Goal: Information Seeking & Learning: Find specific page/section

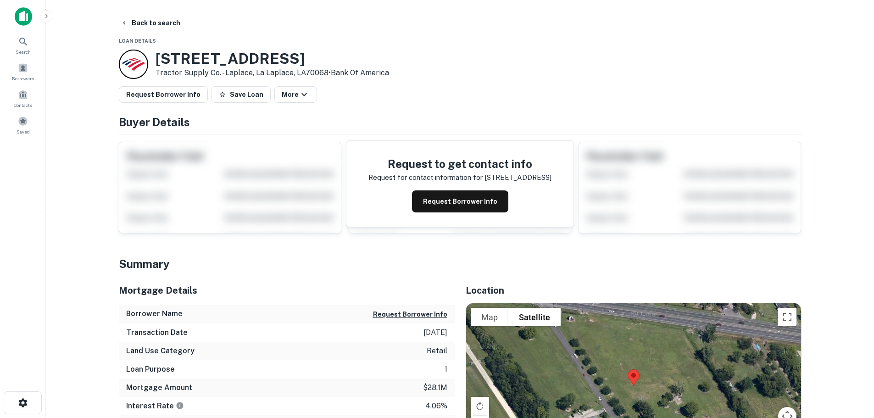
click at [23, 21] on img at bounding box center [23, 16] width 17 height 18
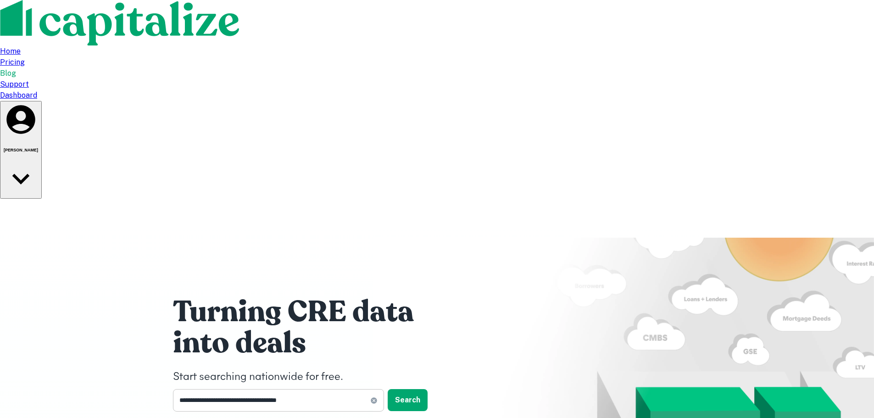
click at [375, 397] on icon at bounding box center [373, 400] width 7 height 7
click at [409, 389] on button "Search" at bounding box center [408, 400] width 40 height 22
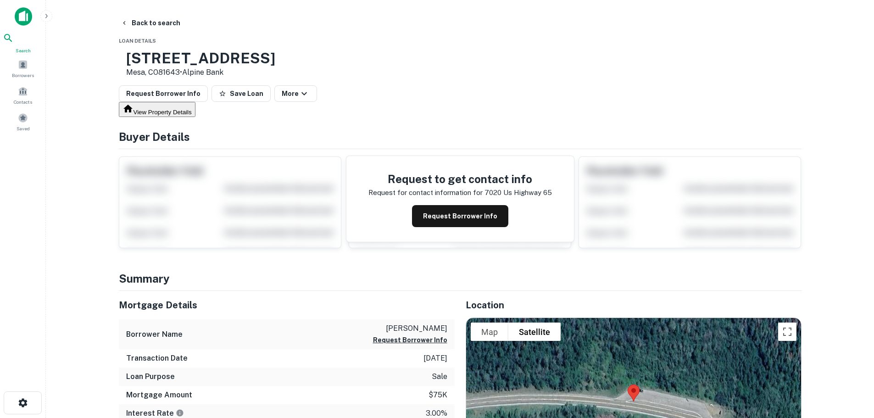
click at [14, 40] on icon at bounding box center [8, 38] width 11 height 11
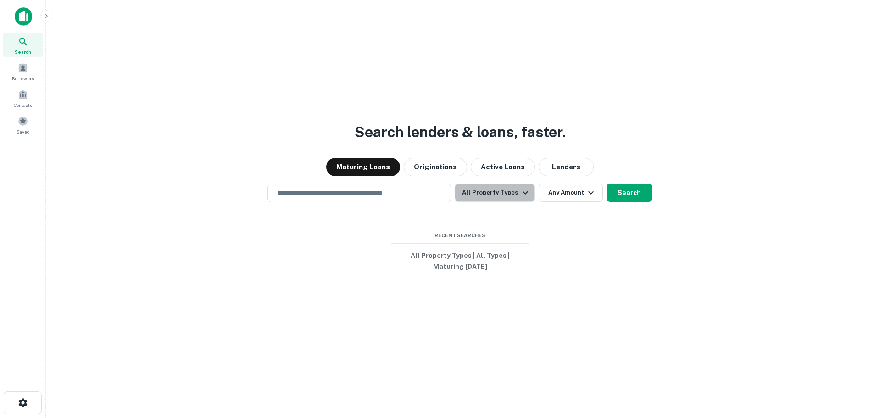
click at [525, 196] on icon "button" at bounding box center [525, 192] width 11 height 11
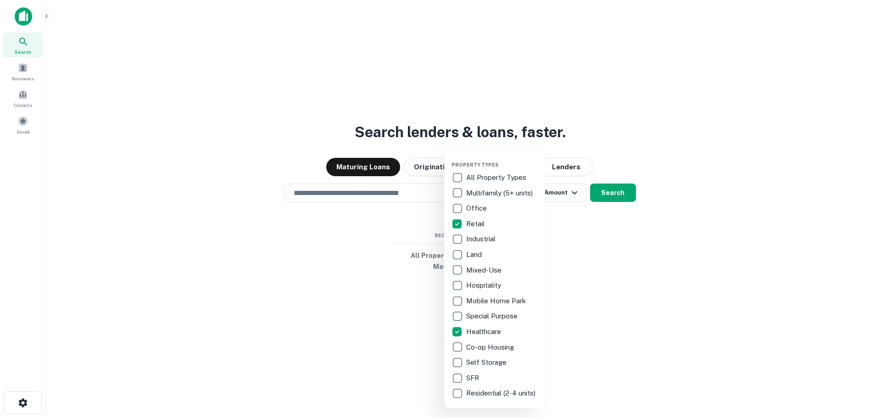
click at [609, 277] on div at bounding box center [440, 209] width 881 height 418
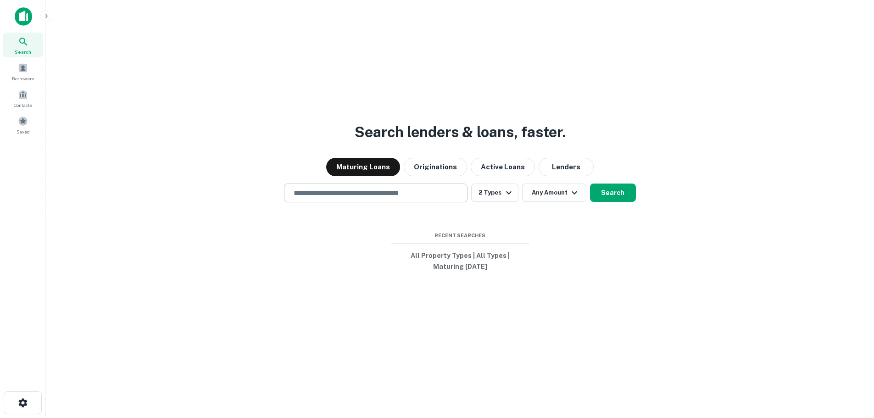
click at [425, 194] on input "text" at bounding box center [375, 193] width 175 height 11
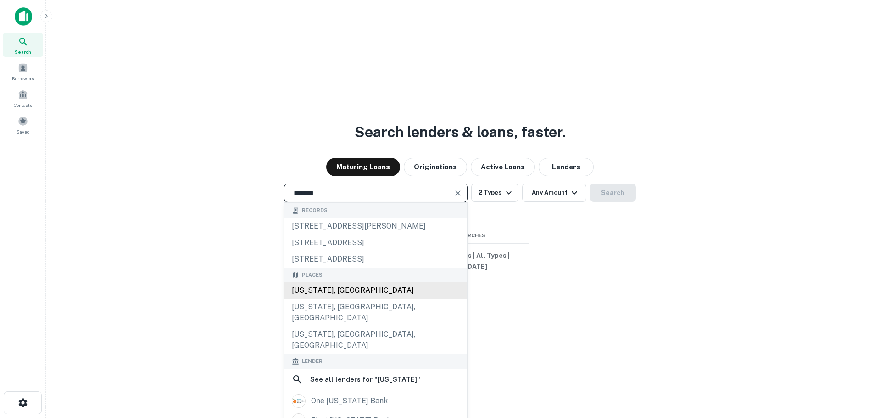
click at [338, 291] on div "[US_STATE], [GEOGRAPHIC_DATA]" at bounding box center [376, 290] width 183 height 17
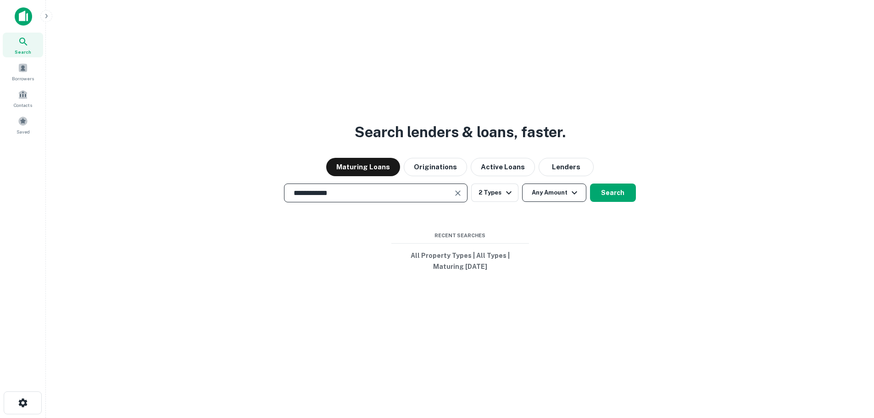
type input "**********"
click at [581, 200] on button "Any Amount" at bounding box center [554, 193] width 64 height 18
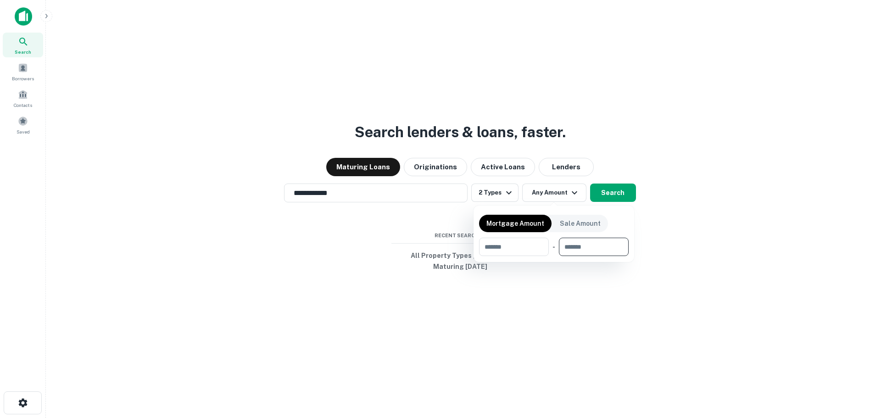
click at [593, 253] on input "number" at bounding box center [590, 247] width 63 height 18
type input "********"
click at [487, 242] on input "number" at bounding box center [508, 247] width 58 height 18
type input "*"
click at [533, 330] on div at bounding box center [440, 209] width 881 height 418
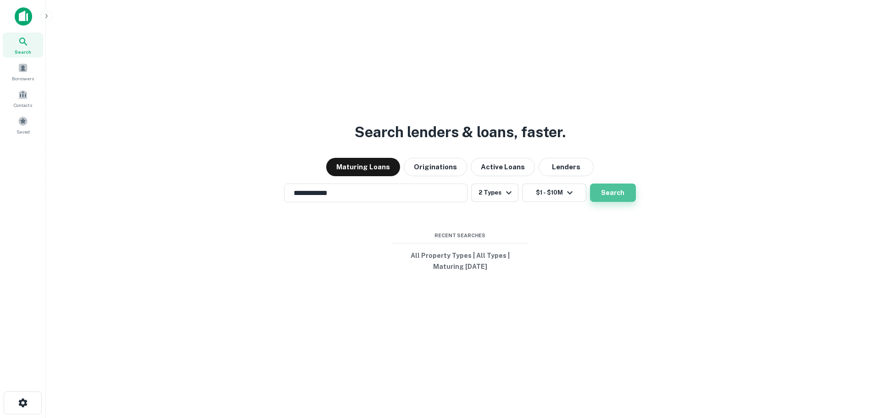
click at [620, 191] on button "Search" at bounding box center [613, 193] width 46 height 18
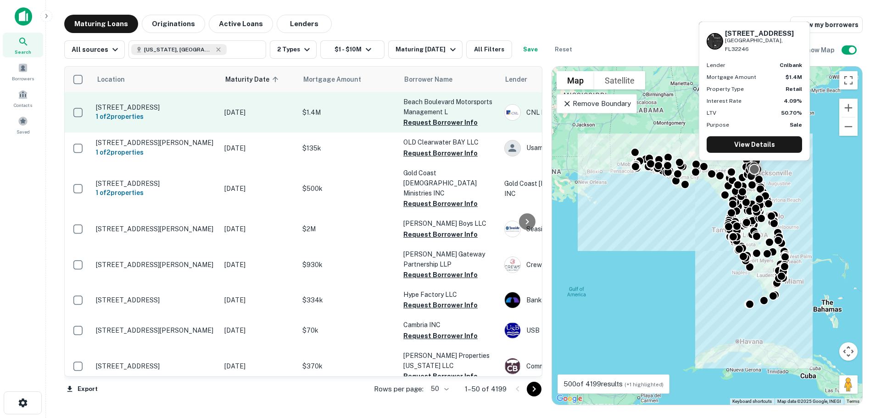
click at [115, 103] on p "[STREET_ADDRESS]" at bounding box center [155, 107] width 119 height 8
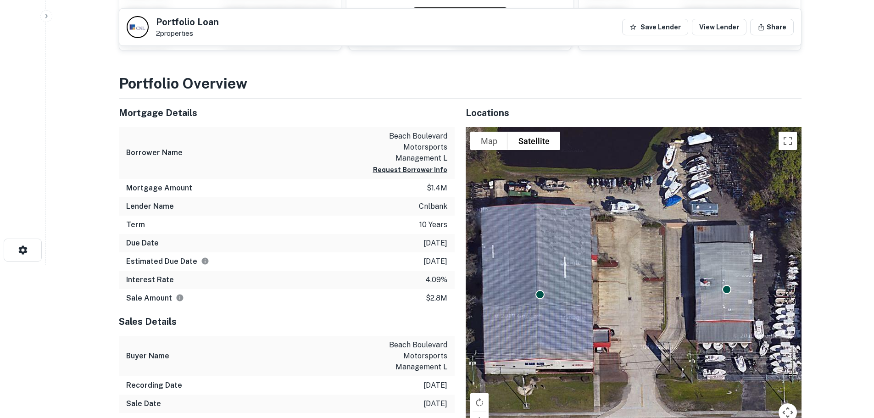
scroll to position [306, 0]
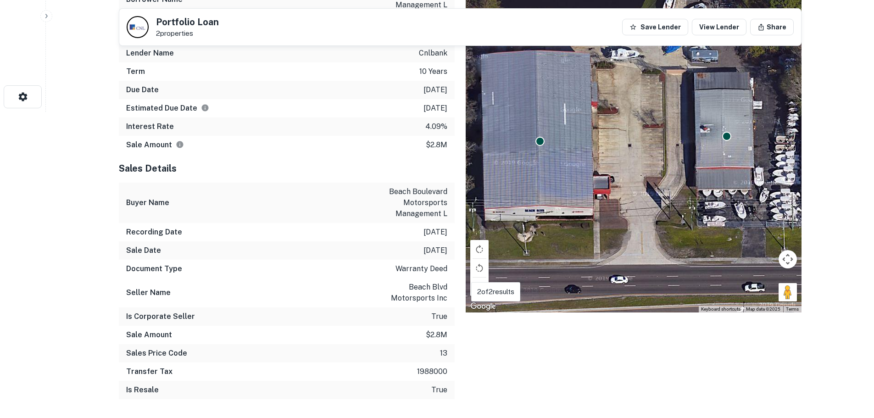
click at [547, 224] on div "To activate drag with keyboard, press Alt + Enter. Once in keyboard drag state,…" at bounding box center [634, 143] width 336 height 339
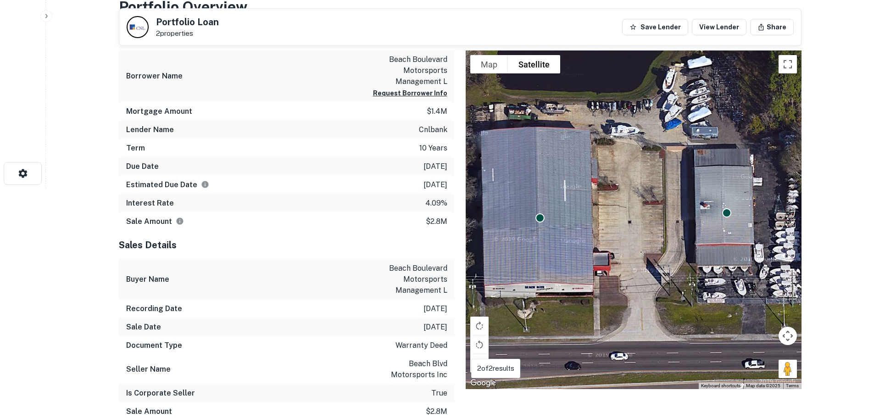
scroll to position [0, 0]
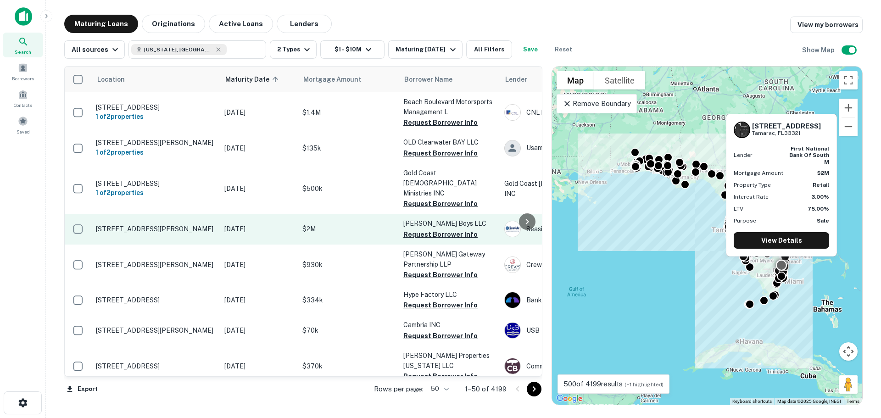
click at [160, 225] on p "[STREET_ADDRESS][PERSON_NAME]" at bounding box center [155, 229] width 119 height 8
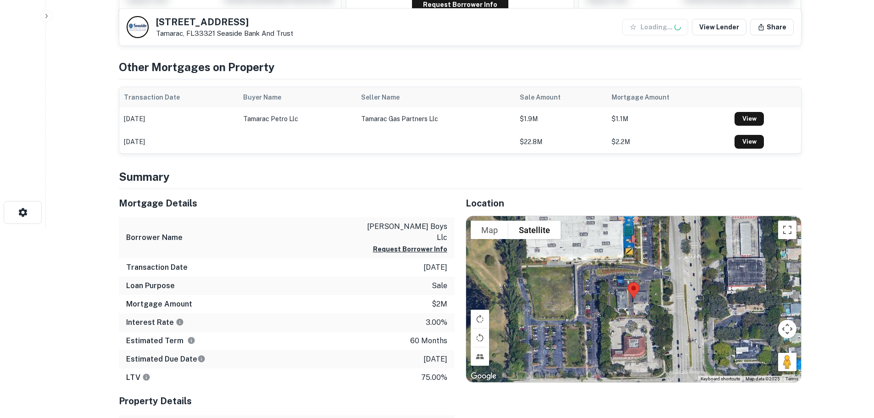
scroll to position [229, 0]
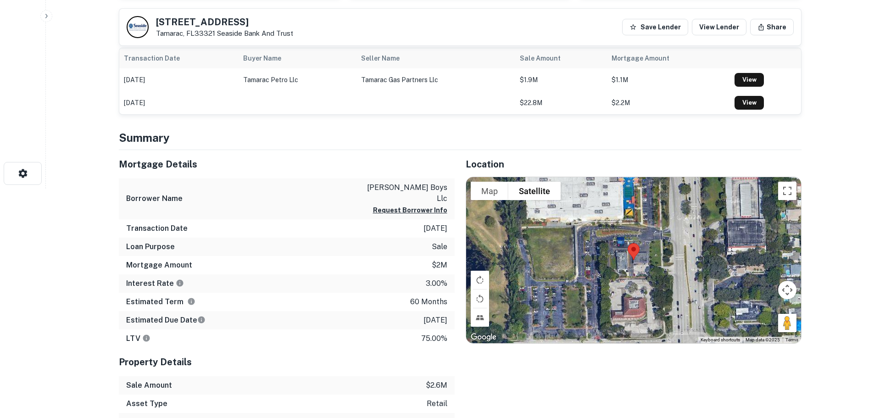
click at [641, 264] on div at bounding box center [633, 260] width 335 height 166
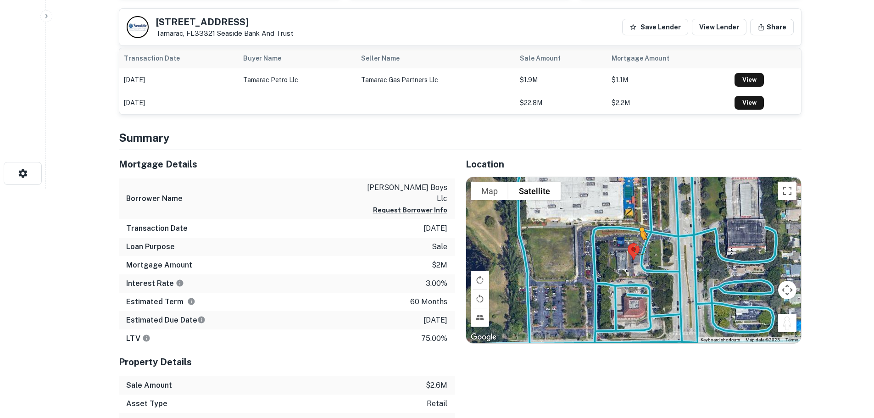
drag, startPoint x: 787, startPoint y: 325, endPoint x: 638, endPoint y: 248, distance: 167.9
click at [638, 248] on div "To activate drag with keyboard, press Alt + Enter. Once in keyboard drag state,…" at bounding box center [633, 260] width 335 height 166
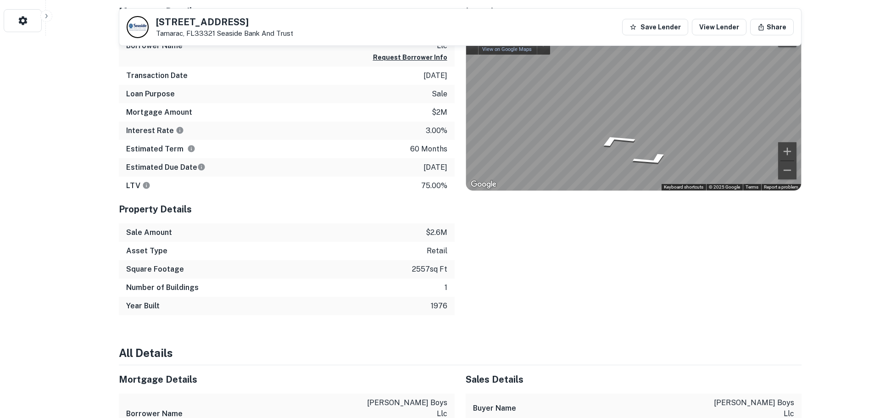
scroll to position [0, 0]
